Goal: Task Accomplishment & Management: Complete application form

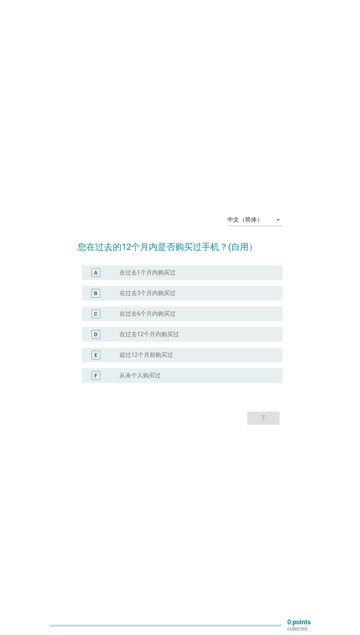
click at [278, 224] on icon "arrow_drop_down" at bounding box center [278, 219] width 9 height 9
click at [277, 287] on link "Bahasa Melayu" at bounding box center [254, 286] width 55 height 18
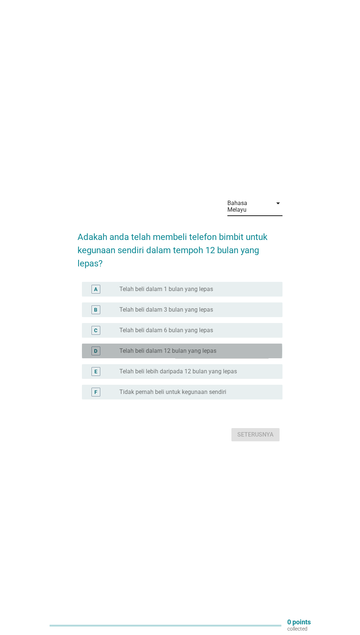
click at [265, 354] on div "radio_button_unchecked Telah beli dalam 12 bulan yang lepas" at bounding box center [194, 350] width 151 height 7
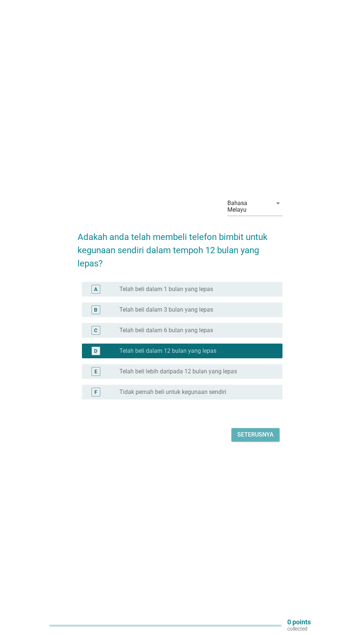
click at [257, 439] on div "Seterusnya" at bounding box center [255, 434] width 36 height 9
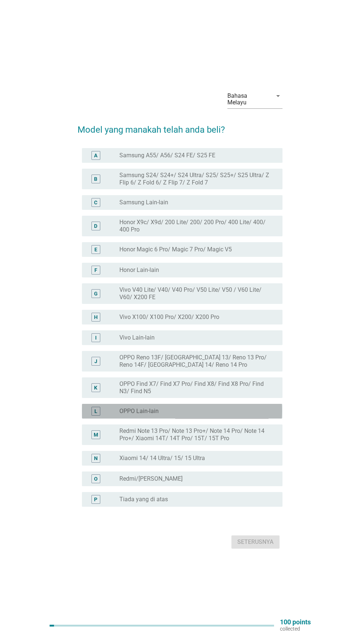
click at [233, 415] on div "radio_button_unchecked OPPO [PERSON_NAME]" at bounding box center [194, 410] width 151 height 7
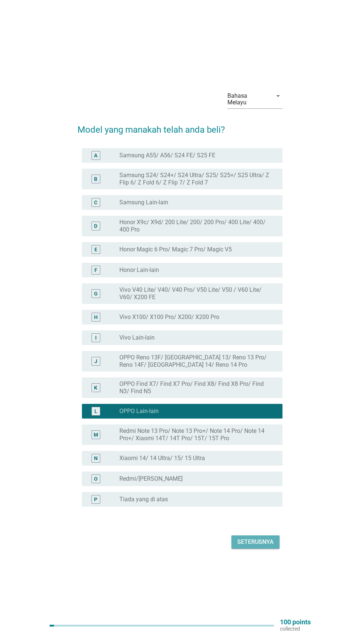
click at [251, 548] on button "Seterusnya" at bounding box center [255, 541] width 48 height 13
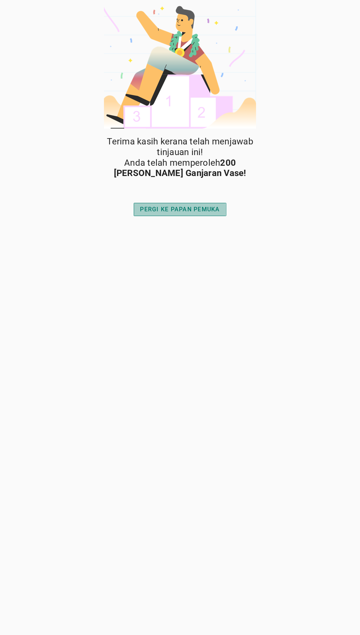
click at [210, 210] on div "PERGI KE PAPAN PEMUKA" at bounding box center [180, 209] width 80 height 9
